Goal: Task Accomplishment & Management: Complete application form

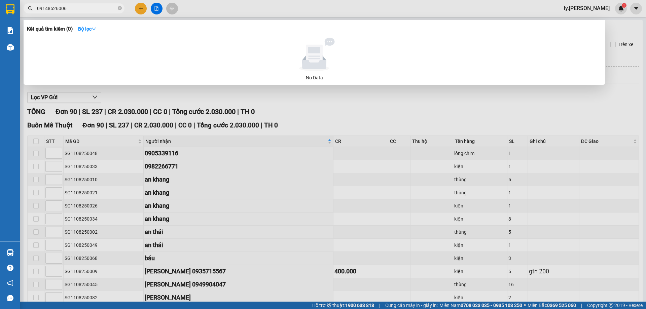
click at [103, 8] on input "09148526006" at bounding box center [76, 8] width 79 height 7
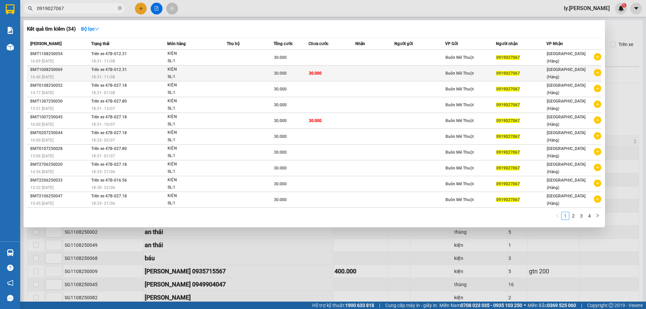
type input "0919027067"
click at [139, 74] on div "18:31 - 11/08" at bounding box center [129, 76] width 76 height 7
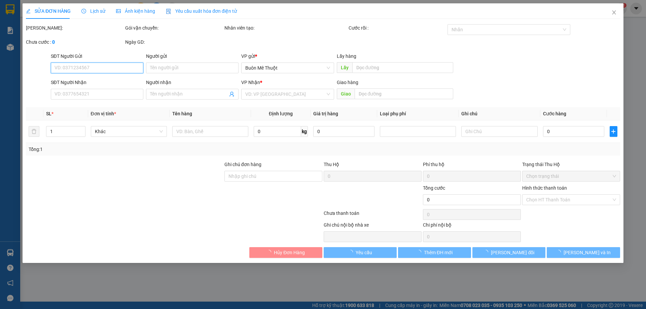
type input "0919027067"
type input "30.000"
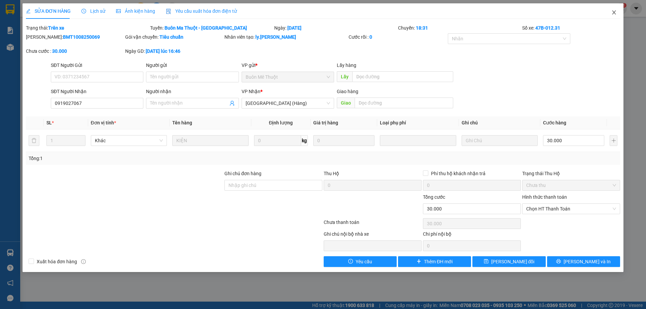
click at [614, 14] on icon "close" at bounding box center [613, 12] width 5 height 5
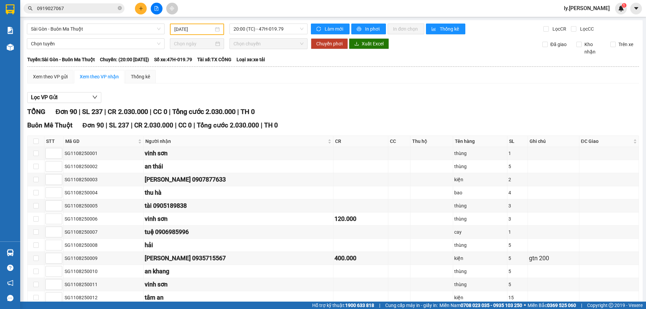
click at [96, 4] on span "0919027067" at bounding box center [74, 8] width 101 height 10
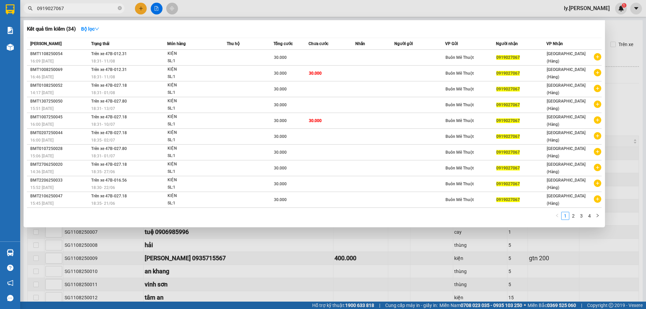
click at [94, 6] on input "0919027067" at bounding box center [76, 8] width 79 height 7
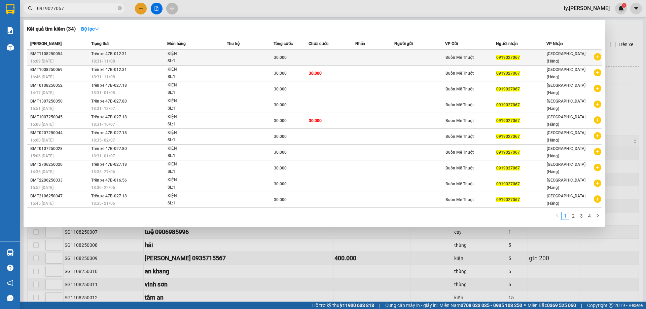
click at [111, 59] on span "18:31 - 11/08" at bounding box center [103, 61] width 24 height 5
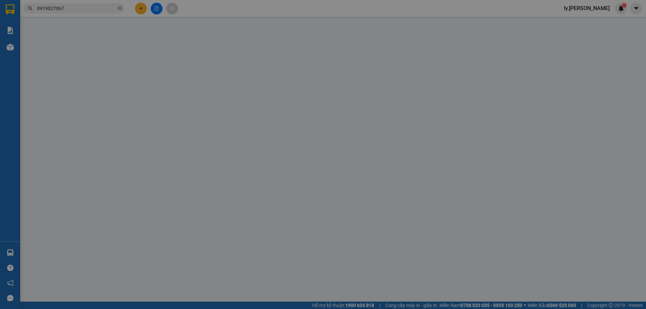
type input "0919027067"
type input "30.000"
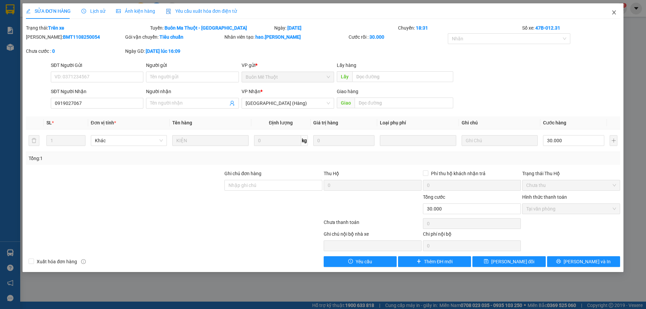
click at [613, 14] on icon "close" at bounding box center [614, 12] width 4 height 4
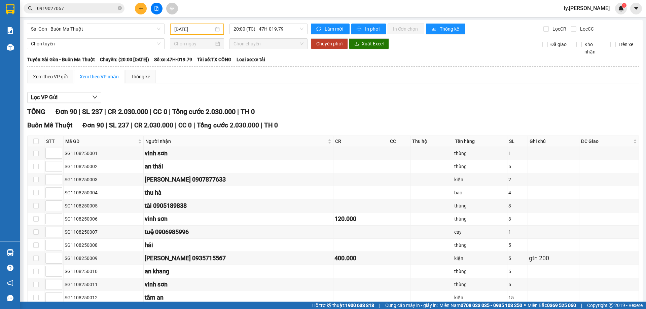
click at [78, 7] on input "0919027067" at bounding box center [76, 8] width 79 height 7
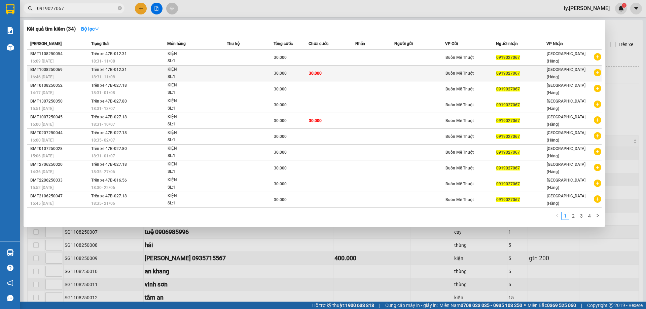
click at [324, 68] on td "30.000" at bounding box center [332, 74] width 47 height 16
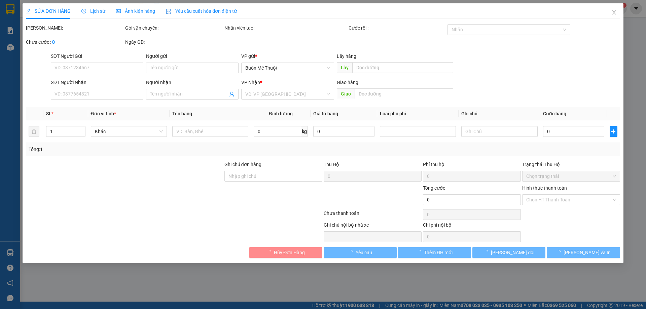
type input "0919027067"
type input "30.000"
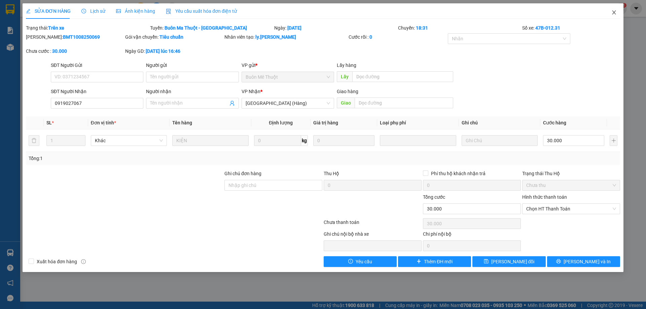
click at [615, 14] on icon "close" at bounding box center [614, 12] width 4 height 4
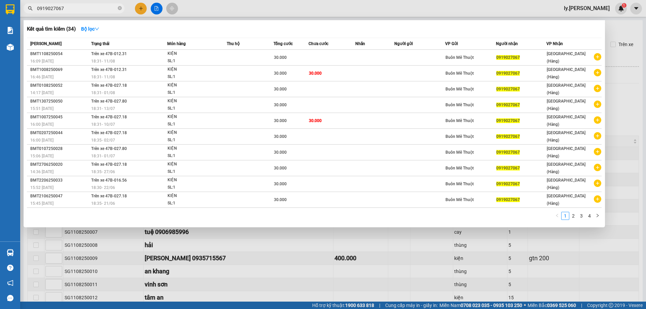
click at [86, 5] on input "0919027067" at bounding box center [76, 8] width 79 height 7
click at [100, 8] on input "0919027067" at bounding box center [76, 8] width 79 height 7
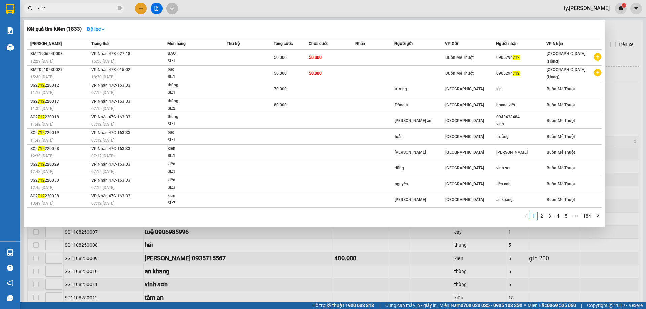
click at [67, 6] on input "712" at bounding box center [76, 8] width 79 height 7
click at [68, 6] on input "712" at bounding box center [76, 8] width 79 height 7
click at [71, 6] on input "712" at bounding box center [76, 8] width 79 height 7
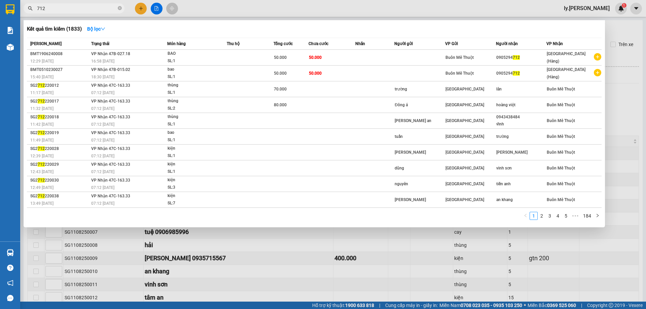
click at [72, 12] on span "712" at bounding box center [74, 8] width 101 height 10
click at [74, 9] on input "712" at bounding box center [76, 8] width 79 height 7
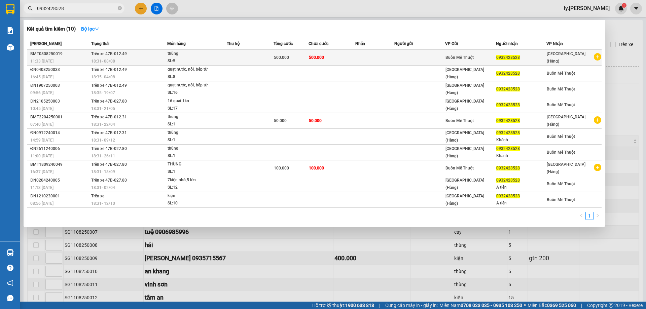
type input "0932428528"
click at [369, 63] on td at bounding box center [374, 58] width 39 height 16
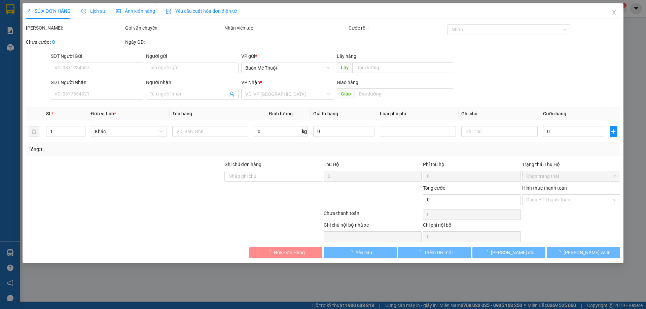
type input "0932428528"
type input "500.000"
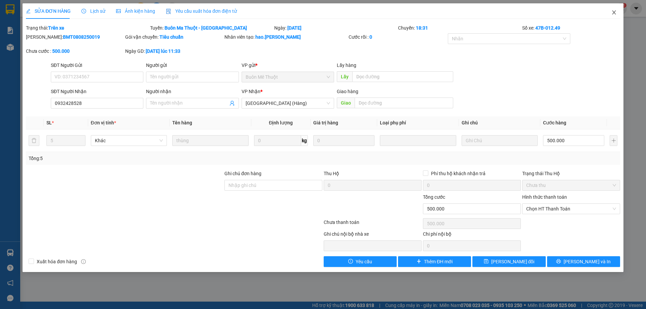
click at [613, 12] on icon "close" at bounding box center [613, 12] width 5 height 5
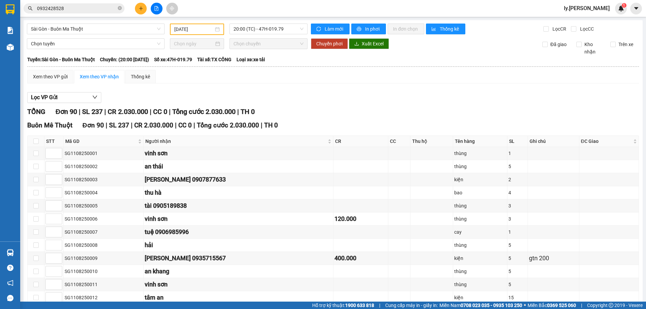
click at [97, 10] on input "0932428528" at bounding box center [76, 8] width 79 height 7
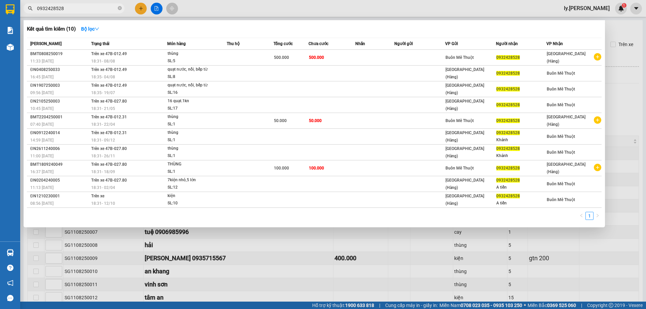
click at [97, 10] on input "0932428528" at bounding box center [76, 8] width 79 height 7
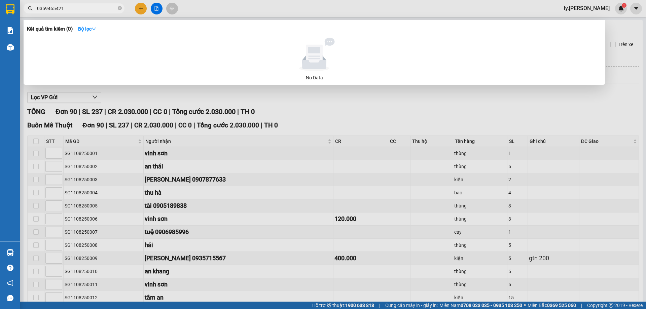
drag, startPoint x: 239, startPoint y: 10, endPoint x: 130, endPoint y: 9, distance: 108.7
click at [239, 10] on div at bounding box center [323, 154] width 646 height 309
click at [95, 8] on input "0359465421" at bounding box center [76, 8] width 79 height 7
click at [75, 8] on input "0359465421" at bounding box center [76, 8] width 79 height 7
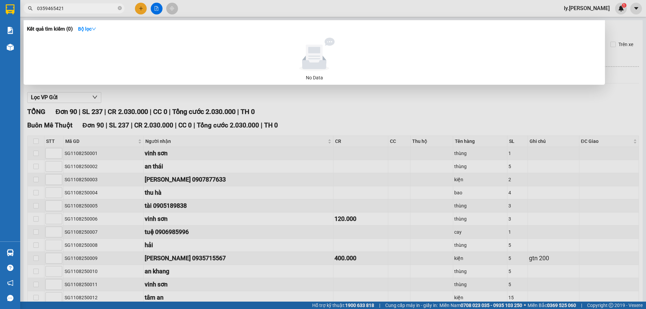
click at [98, 8] on input "0359465421" at bounding box center [76, 8] width 79 height 7
click at [258, 7] on div at bounding box center [323, 154] width 646 height 309
click at [52, 10] on input "0359465421" at bounding box center [76, 8] width 79 height 7
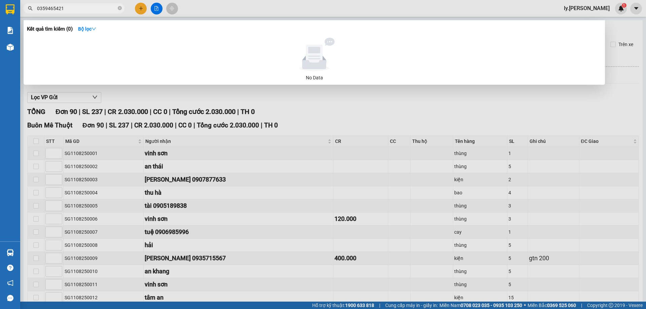
click at [316, 142] on div at bounding box center [323, 154] width 646 height 309
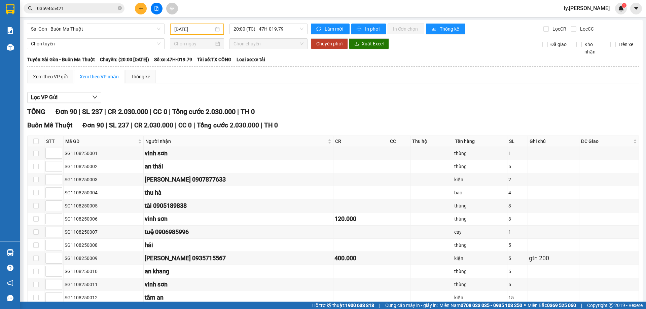
click at [99, 7] on input "0359465421" at bounding box center [76, 8] width 79 height 7
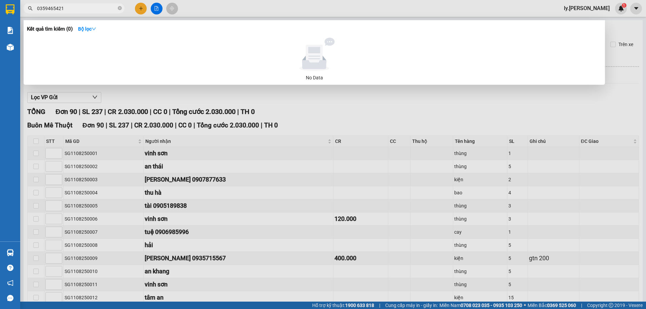
click at [99, 7] on input "0359465421" at bounding box center [76, 8] width 79 height 7
click at [90, 7] on input "0776606707" at bounding box center [76, 8] width 79 height 7
click at [208, 11] on div at bounding box center [323, 154] width 646 height 309
click at [71, 5] on input "0776606707" at bounding box center [76, 8] width 79 height 7
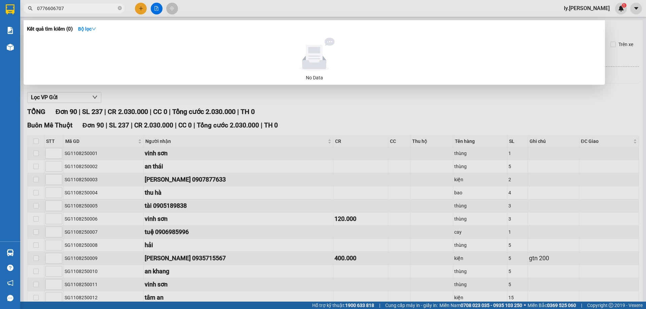
click at [54, 9] on input "0776606707" at bounding box center [76, 8] width 79 height 7
type input "0776605707"
click at [257, 11] on div at bounding box center [323, 154] width 646 height 309
click at [99, 10] on input "0776605707" at bounding box center [76, 8] width 79 height 7
click at [211, 10] on div at bounding box center [323, 154] width 646 height 309
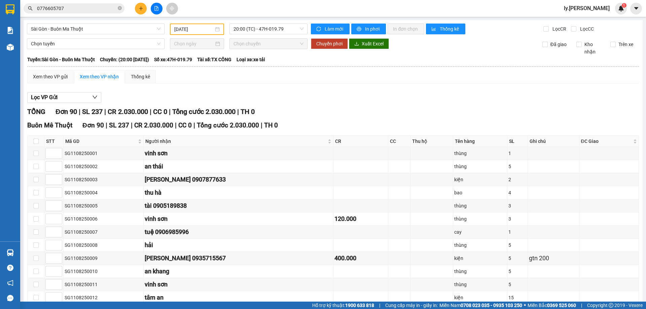
click at [102, 5] on input "0776605707" at bounding box center [76, 8] width 79 height 7
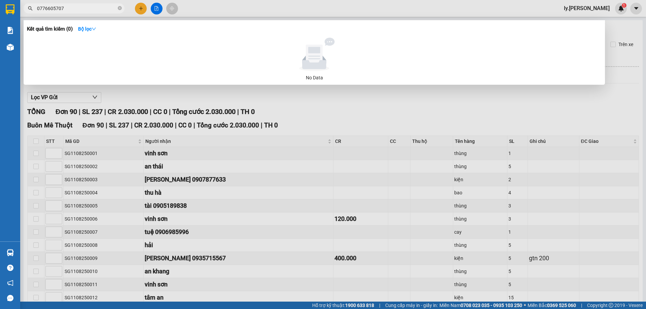
click at [235, 5] on div at bounding box center [323, 154] width 646 height 309
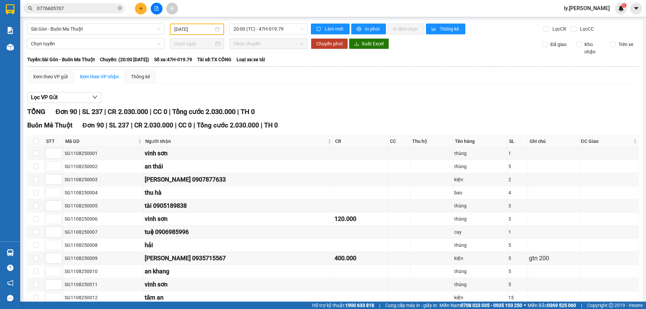
click at [81, 8] on input "0776605707" at bounding box center [76, 8] width 79 height 7
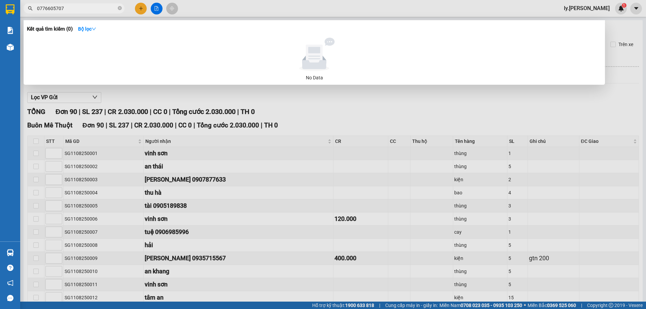
click at [238, 8] on div at bounding box center [323, 154] width 646 height 309
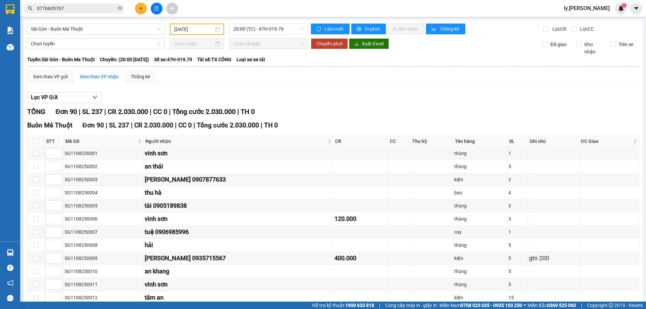
click at [47, 7] on input "0776605707" at bounding box center [76, 8] width 79 height 7
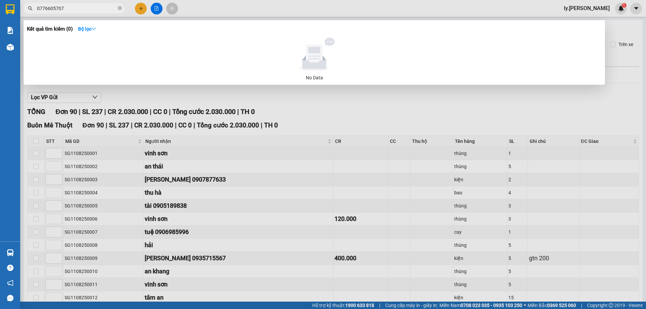
click at [207, 11] on div at bounding box center [323, 154] width 646 height 309
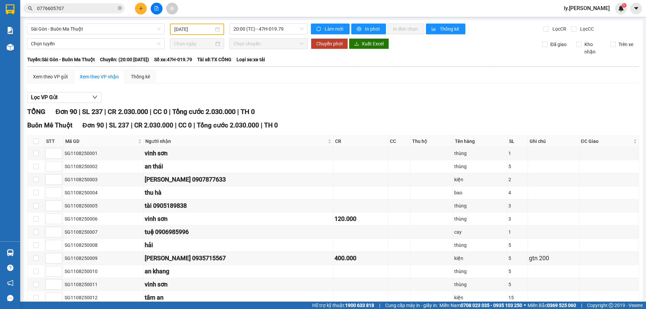
click at [139, 8] on icon "plus" at bounding box center [141, 8] width 5 height 5
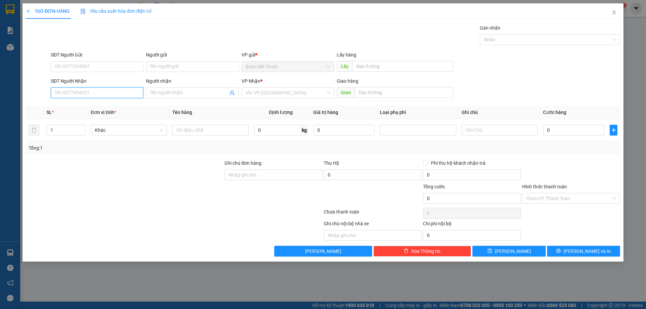
click at [101, 97] on input "SĐT Người Nhận" at bounding box center [97, 92] width 93 height 11
click at [100, 104] on div "0982393049" at bounding box center [97, 106] width 84 height 7
type input "0982393049"
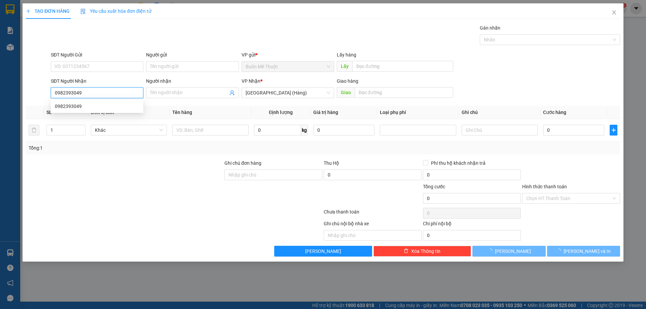
type input "50.000"
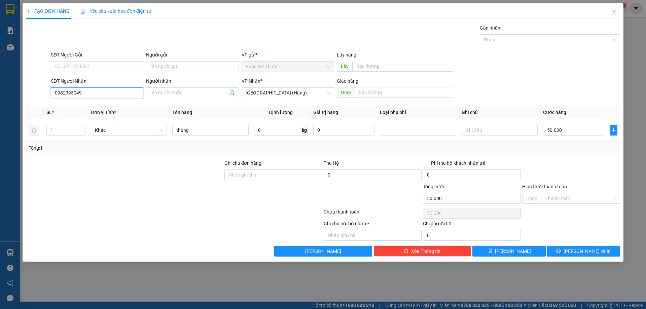
type input "0982393049"
click at [563, 204] on div "Hình thức thanh toán Chọn HT Thanh Toán" at bounding box center [571, 195] width 98 height 24
click at [563, 203] on input "Hình thức thanh toán" at bounding box center [568, 198] width 85 height 10
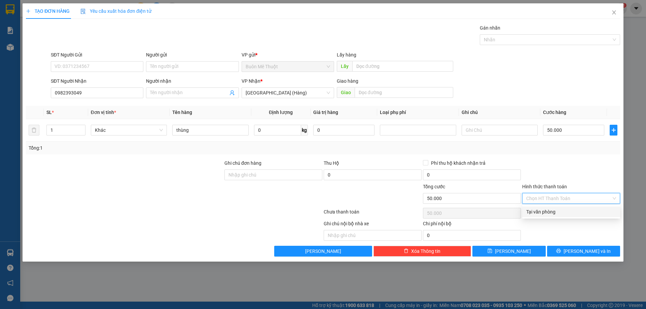
drag, startPoint x: 564, startPoint y: 211, endPoint x: 567, endPoint y: 225, distance: 14.9
click at [564, 212] on div "Tại văn phòng" at bounding box center [571, 211] width 90 height 7
type input "0"
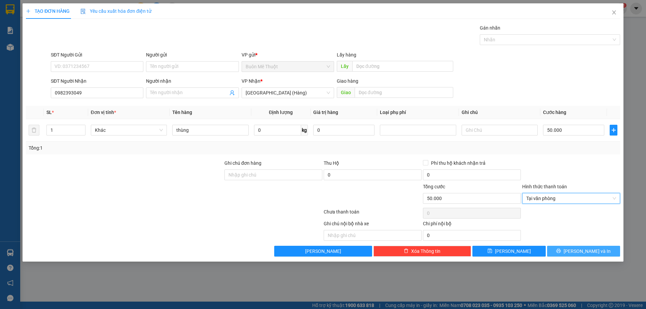
click at [576, 251] on button "[PERSON_NAME] và In" at bounding box center [583, 251] width 73 height 11
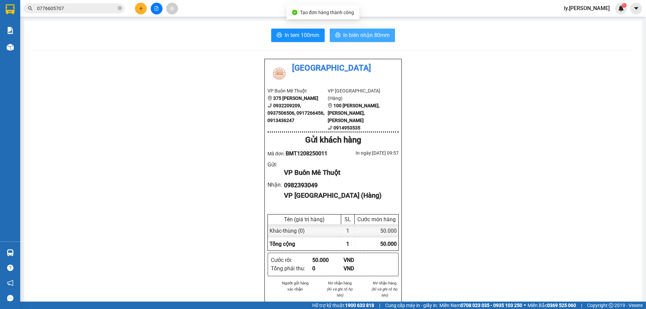
click at [367, 37] on span "In biên nhận 80mm" at bounding box center [366, 35] width 46 height 8
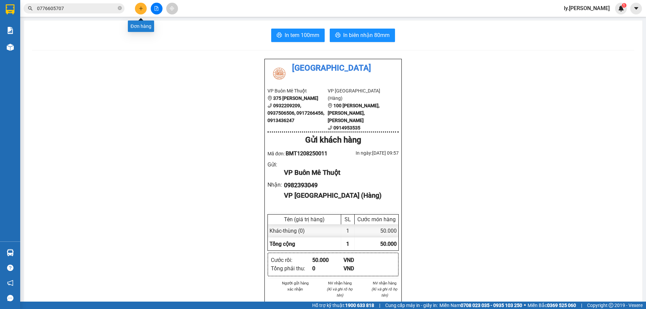
click at [143, 11] on button at bounding box center [141, 9] width 12 height 12
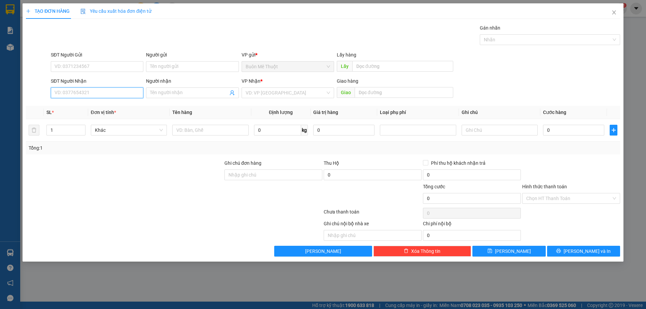
click at [90, 91] on input "SĐT Người Nhận" at bounding box center [97, 92] width 93 height 11
type input "0"
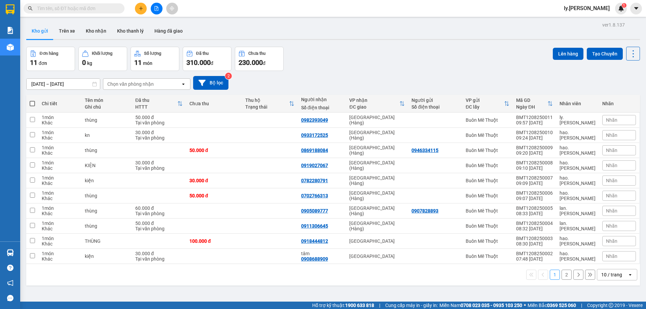
click at [96, 10] on input "text" at bounding box center [76, 8] width 79 height 7
click at [137, 7] on button at bounding box center [141, 9] width 12 height 12
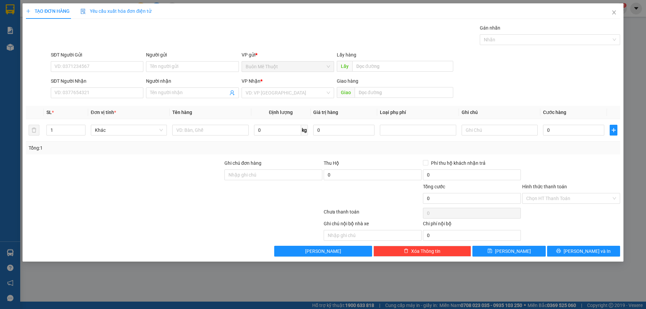
click at [90, 86] on div "SĐT Người Nhận" at bounding box center [97, 82] width 93 height 10
click at [91, 92] on input "SĐT Người Nhận" at bounding box center [97, 92] width 93 height 11
type input "0775444908"
click at [82, 66] on input "SĐT Người Gửi" at bounding box center [97, 66] width 93 height 11
type input "0987448093"
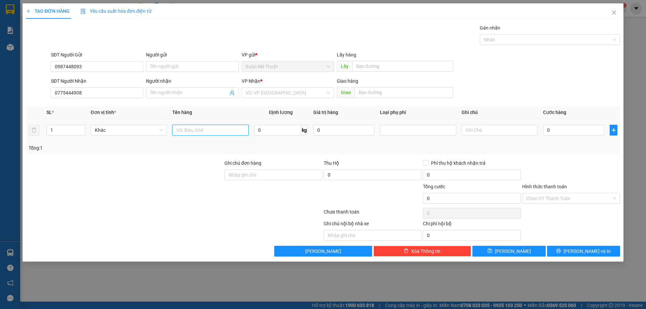
click at [200, 131] on input "text" at bounding box center [210, 130] width 76 height 11
type input "pb"
click at [547, 126] on input "0" at bounding box center [573, 130] width 61 height 11
type input "3"
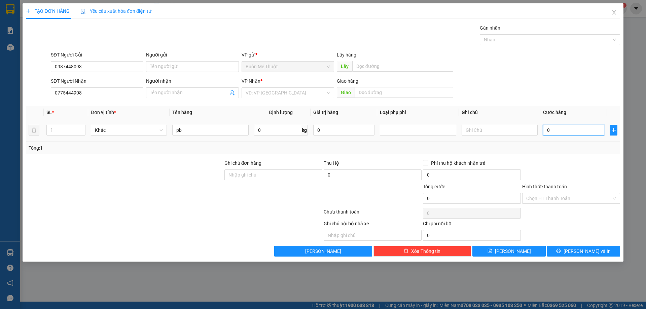
type input "3"
type input "30"
type input "30.000"
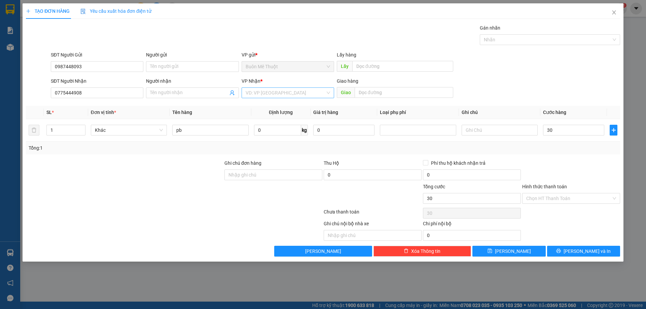
type input "30.000"
drag, startPoint x: 267, startPoint y: 95, endPoint x: 272, endPoint y: 98, distance: 5.0
click at [268, 95] on input "search" at bounding box center [286, 93] width 80 height 10
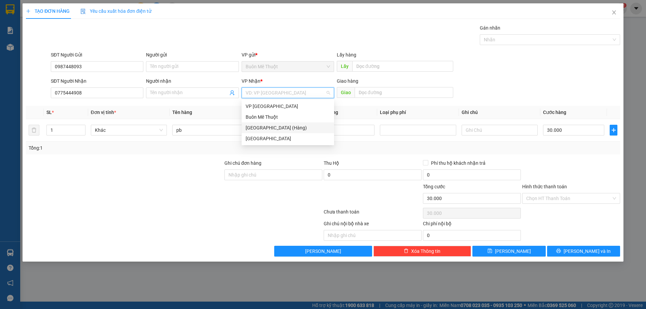
click at [270, 125] on div "[GEOGRAPHIC_DATA] (Hàng)" at bounding box center [288, 127] width 84 height 7
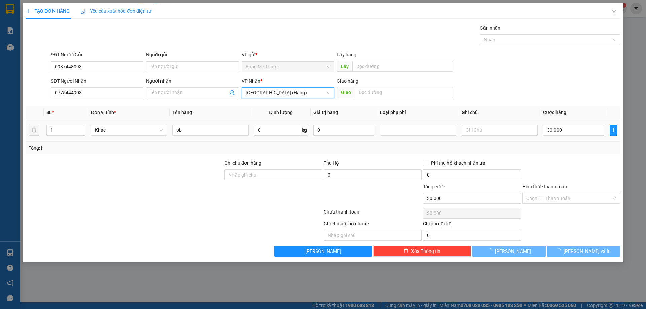
click at [205, 149] on div "Tổng: 1" at bounding box center [139, 147] width 221 height 7
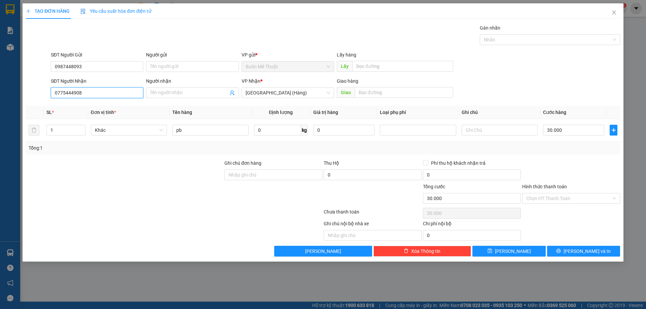
click at [102, 94] on input "0775444908" at bounding box center [97, 92] width 93 height 11
click at [177, 90] on input "Người nhận" at bounding box center [189, 92] width 78 height 7
type input "0702701768"
click at [565, 201] on input "Hình thức thanh toán" at bounding box center [568, 198] width 85 height 10
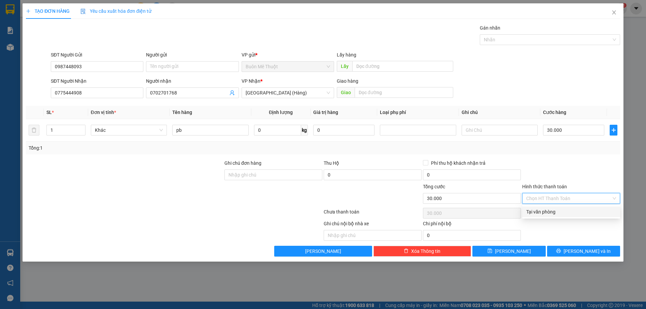
click at [557, 213] on div "Tại văn phòng" at bounding box center [571, 211] width 90 height 7
type input "0"
click at [561, 177] on div at bounding box center [571, 171] width 99 height 24
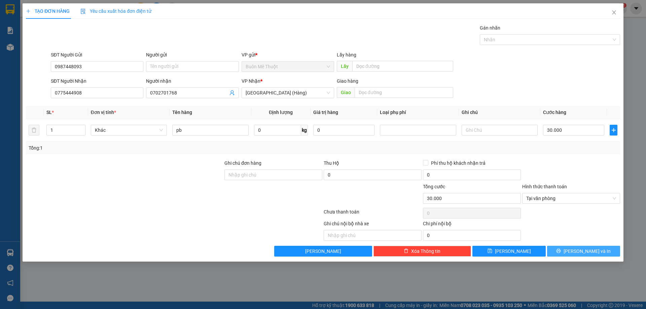
click at [581, 250] on span "[PERSON_NAME] và In" at bounding box center [587, 251] width 47 height 7
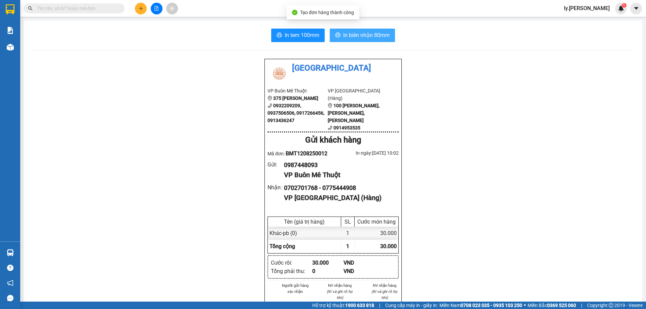
drag, startPoint x: 348, startPoint y: 36, endPoint x: 344, endPoint y: 33, distance: 4.9
click at [348, 36] on span "In biên nhận 80mm" at bounding box center [366, 35] width 46 height 8
